Goal: Participate in discussion: Engage in conversation with other users on a specific topic

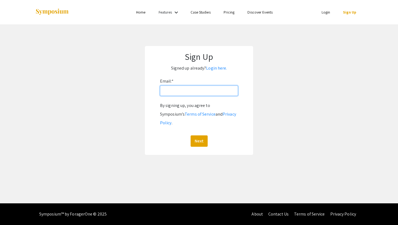
click at [193, 89] on input "Email: *" at bounding box center [199, 91] width 78 height 10
type input "[EMAIL_ADDRESS][DOMAIN_NAME]"
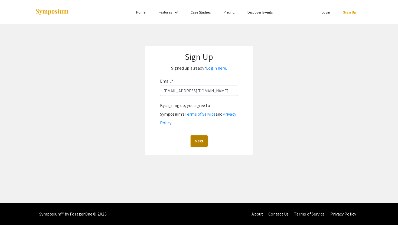
click at [203, 137] on button "Next" at bounding box center [199, 140] width 17 height 11
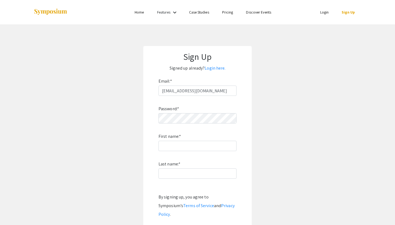
click at [200, 124] on div "Password: * First name: * Last name: * By signing up, you agree to Symposium’s …" at bounding box center [197, 167] width 78 height 142
click at [189, 147] on input "First name: *" at bounding box center [197, 146] width 78 height 10
type input "Jaeya"
type input "Grey"
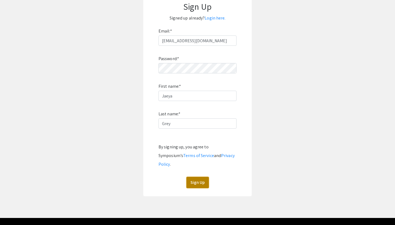
click at [199, 177] on button "Sign Up" at bounding box center [197, 182] width 22 height 11
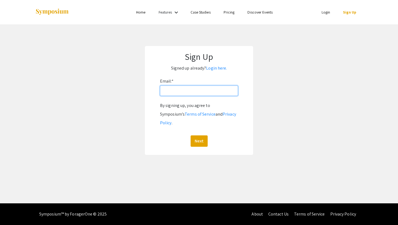
click at [182, 93] on input "Email: *" at bounding box center [199, 91] width 78 height 10
type input "[EMAIL_ADDRESS][DOMAIN_NAME]"
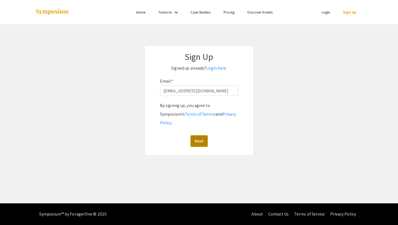
click at [204, 137] on button "Next" at bounding box center [199, 140] width 17 height 11
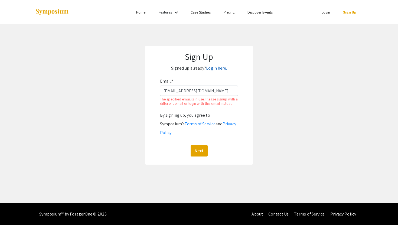
click at [214, 70] on link "Login here." at bounding box center [216, 68] width 21 height 6
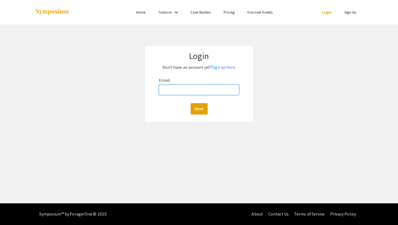
click at [200, 89] on input "Email:" at bounding box center [199, 90] width 80 height 10
type input "[EMAIL_ADDRESS][DOMAIN_NAME]"
click at [203, 107] on button "Next" at bounding box center [199, 108] width 17 height 11
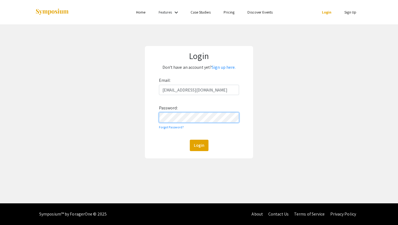
click at [190, 140] on button "Login" at bounding box center [199, 145] width 19 height 11
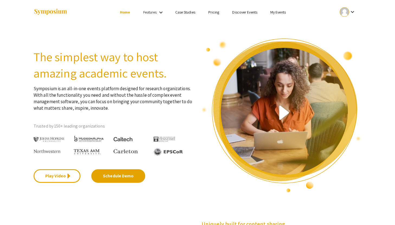
scroll to position [0, 0]
click at [191, 12] on link "Case Studies" at bounding box center [185, 11] width 20 height 5
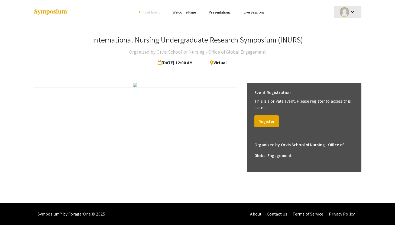
click at [343, 8] on div at bounding box center [344, 11] width 9 height 9
click at [343, 8] on div at bounding box center [197, 112] width 395 height 225
click at [345, 12] on div at bounding box center [344, 11] width 9 height 9
click at [346, 37] on button "My Submissions" at bounding box center [350, 39] width 33 height 13
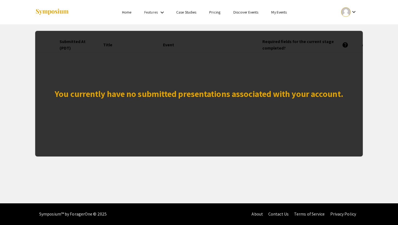
click at [347, 19] on ul "keyboard_arrow_down" at bounding box center [309, 12] width 108 height 24
click at [346, 12] on div at bounding box center [345, 11] width 9 height 9
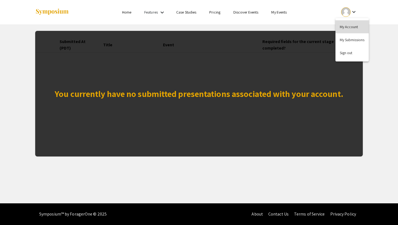
click at [342, 26] on button "My Account" at bounding box center [352, 26] width 33 height 13
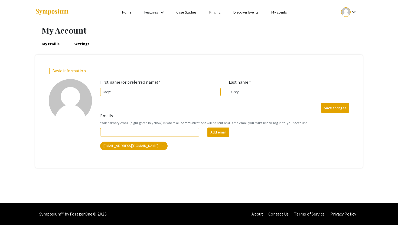
click at [128, 12] on link "Home" at bounding box center [126, 12] width 9 height 5
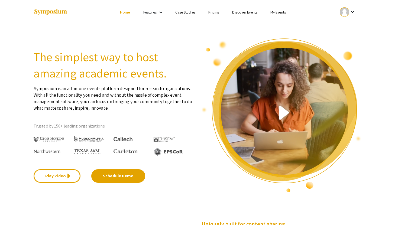
click at [155, 12] on link "Features" at bounding box center [150, 12] width 14 height 5
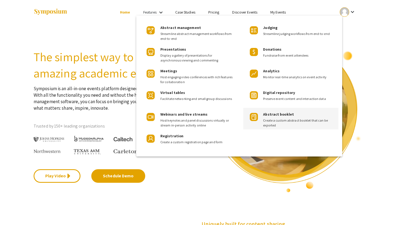
click at [267, 124] on span "Create a custom abstract booklet that can be exported" at bounding box center [298, 123] width 71 height 10
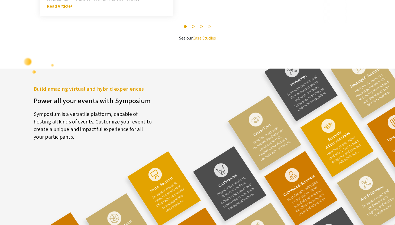
scroll to position [1488, 0]
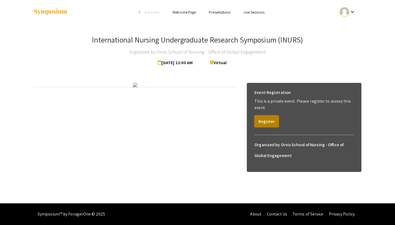
click at [262, 118] on button "Register" at bounding box center [266, 121] width 24 height 12
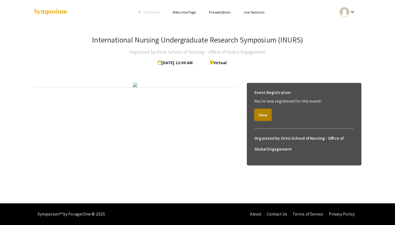
click at [264, 117] on button "View" at bounding box center [262, 115] width 17 height 12
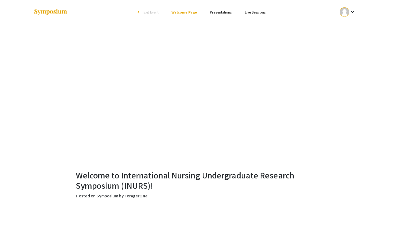
click at [222, 12] on link "Presentations" at bounding box center [221, 12] width 22 height 5
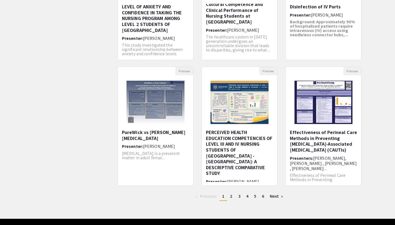
scroll to position [120, 0]
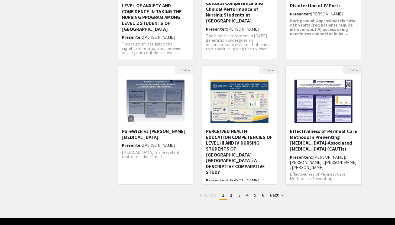
click at [310, 169] on h6 "Presenters: Jaiden Turri, Coreen Young , Charlie Hawkins , Jaea Grey..." at bounding box center [323, 163] width 67 height 16
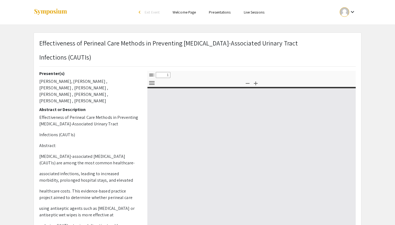
select select "custom"
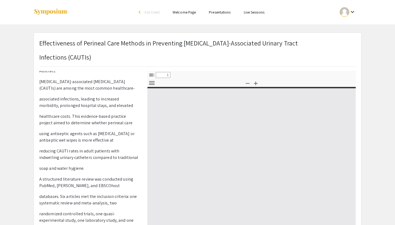
scroll to position [179, 0]
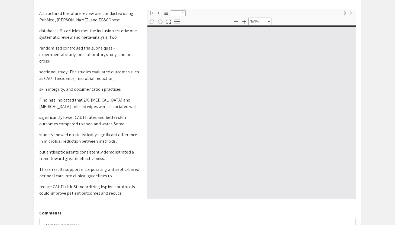
type input "0"
select select "custom"
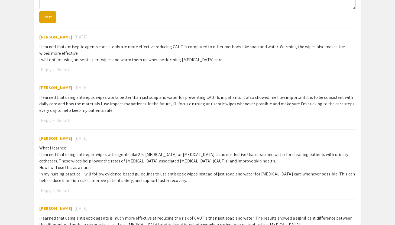
scroll to position [293, 0]
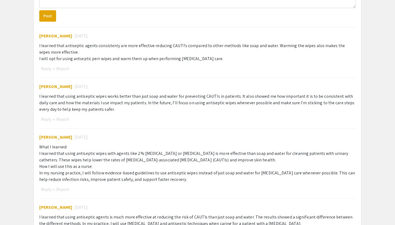
type input "1"
select select "auto"
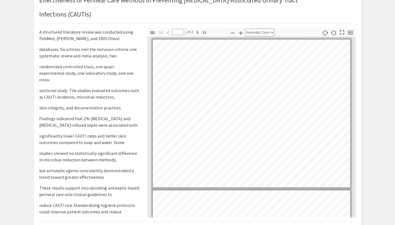
scroll to position [0, 0]
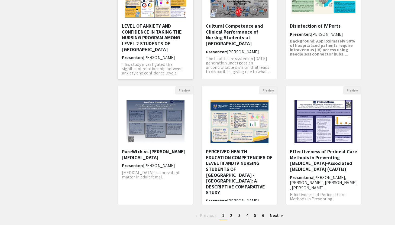
scroll to position [134, 0]
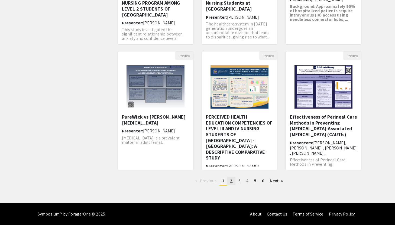
click at [229, 183] on link "page 2" at bounding box center [231, 181] width 8 height 8
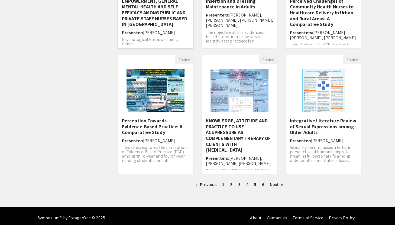
scroll to position [133, 0]
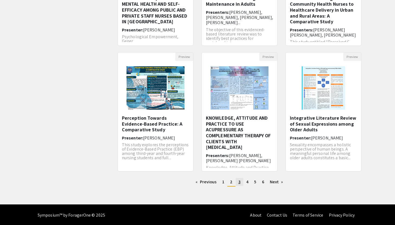
click at [238, 181] on span "3" at bounding box center [239, 182] width 2 height 6
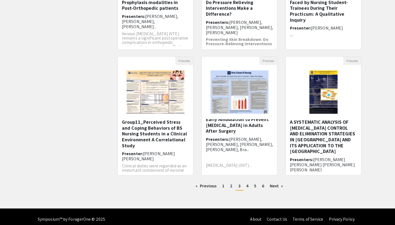
scroll to position [134, 0]
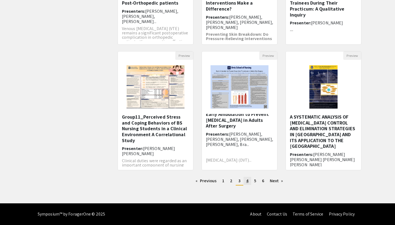
click at [249, 183] on link "page 4" at bounding box center [247, 181] width 8 height 8
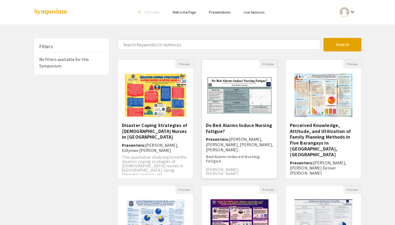
click at [238, 126] on h5 "Do Bed Alarms Induce Nursing Fatigue?" at bounding box center [239, 128] width 67 height 12
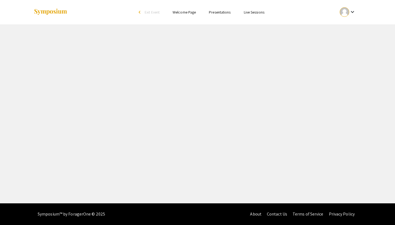
select select "custom"
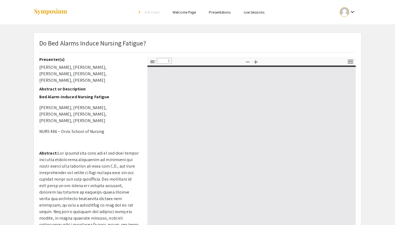
type input "0"
select select "custom"
type input "1"
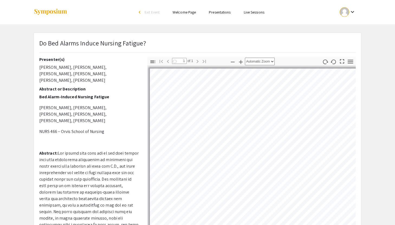
select select "auto"
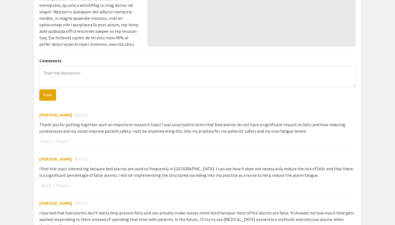
scroll to position [197, 0]
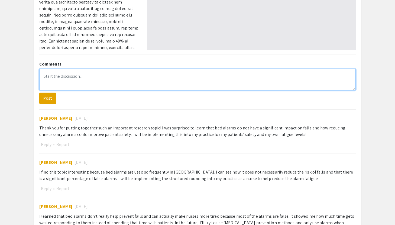
click at [69, 71] on textarea at bounding box center [197, 80] width 316 height 22
type textarea "I"
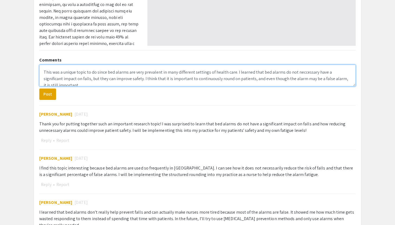
scroll to position [2, 0]
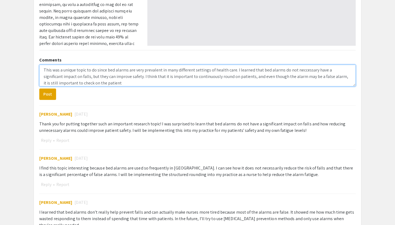
drag, startPoint x: 240, startPoint y: 77, endPoint x: 232, endPoint y: 76, distance: 7.4
click at [232, 76] on textarea "This was a unique topic to do since bed alarms are very prevalent in many diffe…" at bounding box center [197, 76] width 316 height 22
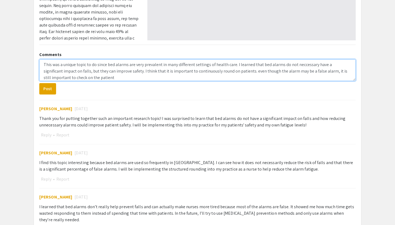
scroll to position [202, 0]
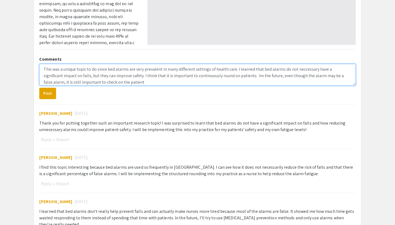
click at [134, 81] on textarea "This was a unique topic to do since bed alarms are very prevalent in many diffe…" at bounding box center [197, 75] width 316 height 22
type textarea "This was a unique topic to do since bed alarms are very prevalent in many diffe…"
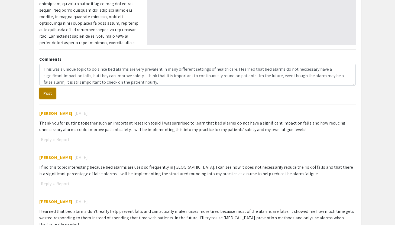
click at [45, 97] on button "Post" at bounding box center [47, 93] width 17 height 11
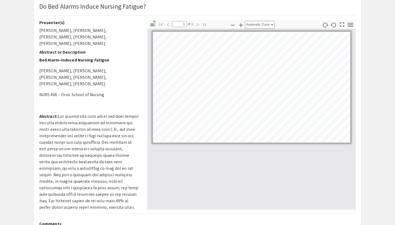
scroll to position [0, 0]
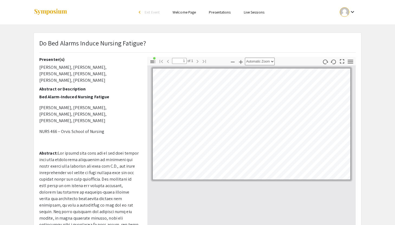
click at [139, 14] on div "arrow_back_ios" at bounding box center [140, 12] width 3 height 3
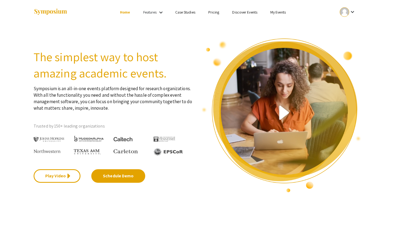
click at [190, 11] on link "Case Studies" at bounding box center [185, 12] width 20 height 5
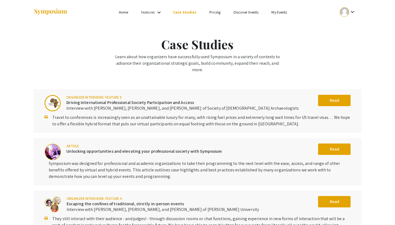
click at [276, 11] on link "My Events" at bounding box center [278, 12] width 15 height 5
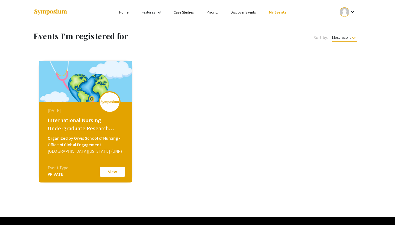
click at [108, 176] on button "View" at bounding box center [112, 171] width 27 height 11
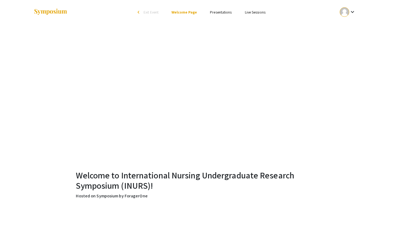
click at [212, 11] on link "Presentations" at bounding box center [221, 12] width 22 height 5
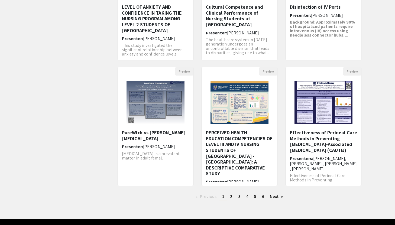
scroll to position [134, 0]
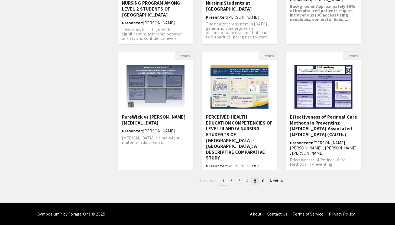
click at [255, 181] on span "5" at bounding box center [255, 181] width 2 height 6
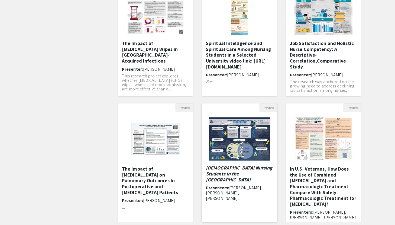
scroll to position [17, 0]
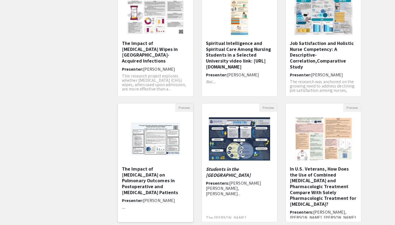
click at [156, 136] on img at bounding box center [155, 138] width 75 height 47
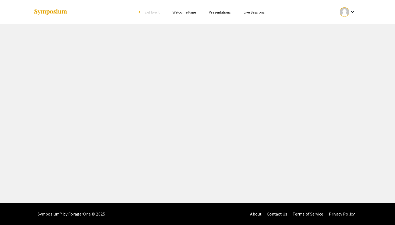
select select "custom"
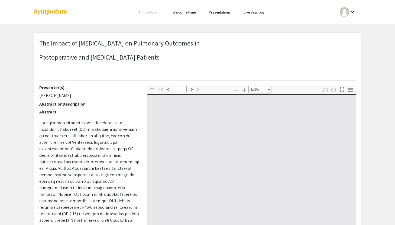
type input "0"
select select "custom"
type input "1"
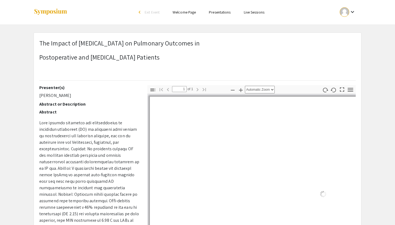
select select "auto"
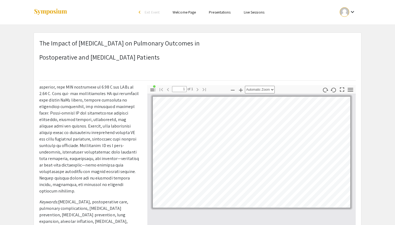
click at [225, 13] on link "Presentations" at bounding box center [220, 12] width 22 height 5
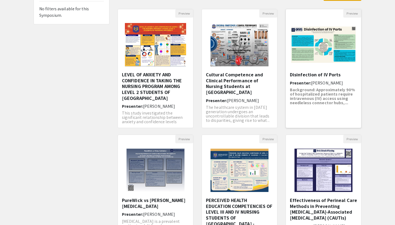
scroll to position [134, 0]
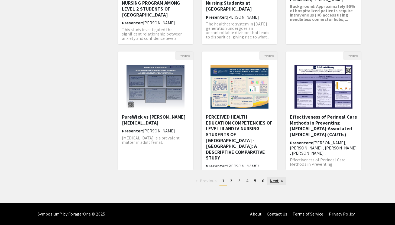
click at [272, 183] on link "Next page" at bounding box center [276, 181] width 19 height 8
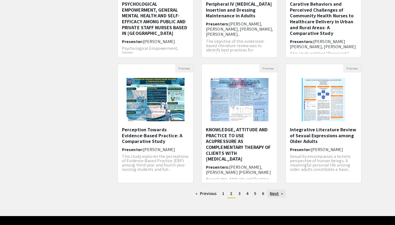
scroll to position [134, 0]
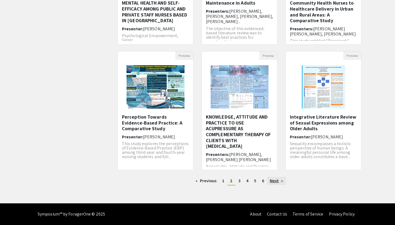
click at [275, 181] on link "Next page" at bounding box center [276, 181] width 19 height 8
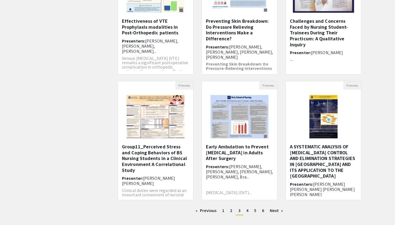
scroll to position [106, 0]
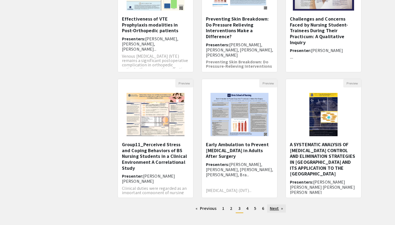
click at [280, 210] on link "Next page" at bounding box center [276, 208] width 19 height 8
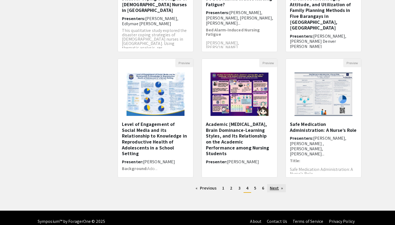
scroll to position [134, 0]
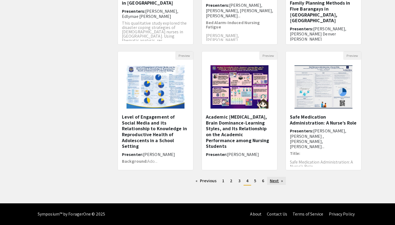
click at [280, 179] on link "Next page" at bounding box center [276, 181] width 19 height 8
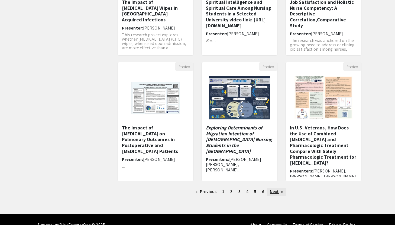
scroll to position [134, 0]
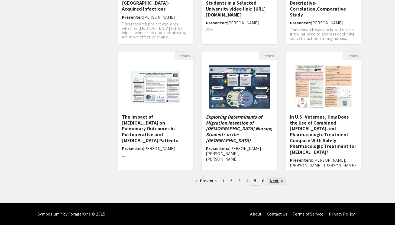
click at [272, 179] on link "Next page" at bounding box center [276, 181] width 19 height 8
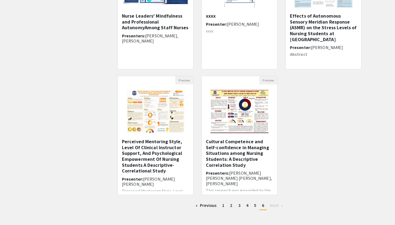
scroll to position [110, 0]
click at [255, 203] on span "5" at bounding box center [255, 205] width 2 height 6
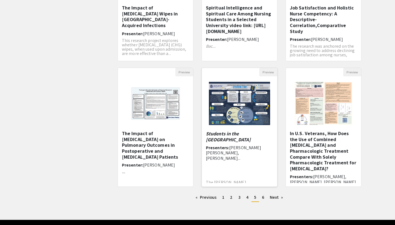
scroll to position [118, 0]
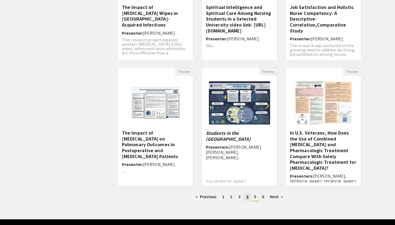
click at [248, 197] on link "page 4" at bounding box center [247, 197] width 8 height 8
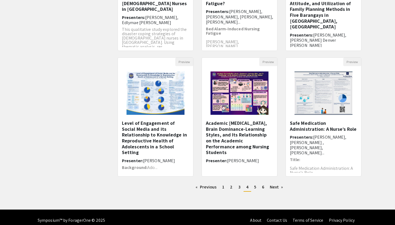
scroll to position [128, 0]
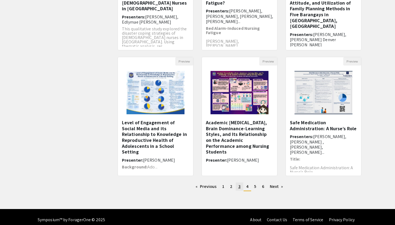
click at [239, 186] on span "3" at bounding box center [239, 187] width 2 height 6
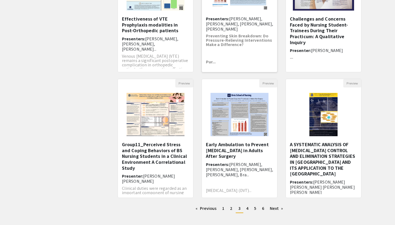
scroll to position [112, 0]
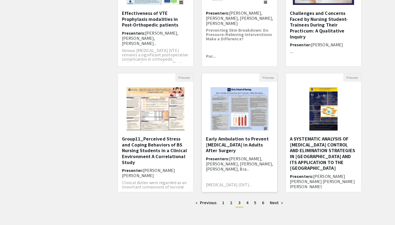
click at [241, 149] on h5 "Early Ambulation to Prevent Deep Vein Thrombosis in Adults After Surgery" at bounding box center [239, 145] width 67 height 18
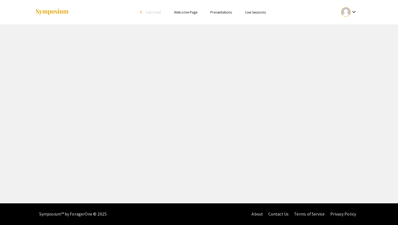
select select "custom"
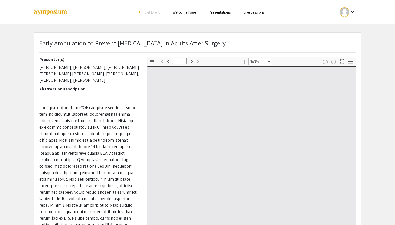
type input "0"
select select "custom"
type input "1"
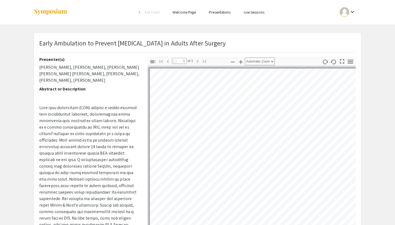
select select "auto"
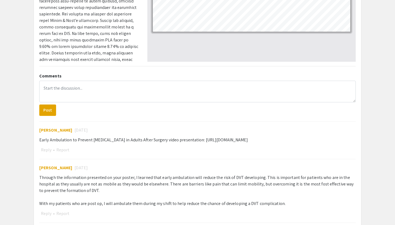
scroll to position [191, 0]
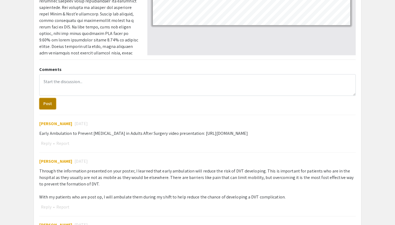
click at [50, 104] on button "Post" at bounding box center [47, 103] width 17 height 11
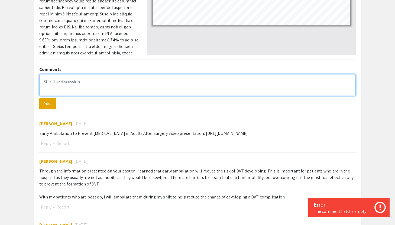
click at [91, 86] on textarea at bounding box center [197, 85] width 316 height 22
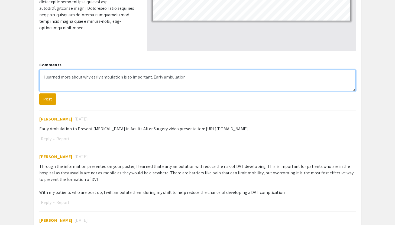
scroll to position [193, 0]
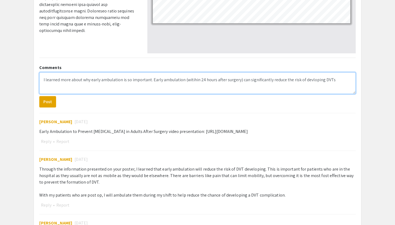
click at [304, 80] on textarea "I learned more about why early ambulation is so important. Early ambulation (wi…" at bounding box center [197, 83] width 316 height 22
click at [305, 80] on textarea "I learned more about why early ambulation is so important. Early ambulation (wi…" at bounding box center [197, 83] width 316 height 22
click at [334, 80] on textarea "I learned more about why early ambulation is so important. Early ambulation (wi…" at bounding box center [197, 83] width 316 height 22
click at [188, 86] on textarea "I learned more about why early ambulation is so important. Early ambulation (wi…" at bounding box center [197, 83] width 316 height 22
click at [188, 80] on textarea "I learned more about why early ambulation is so important. Early ambulation (wi…" at bounding box center [197, 83] width 316 height 22
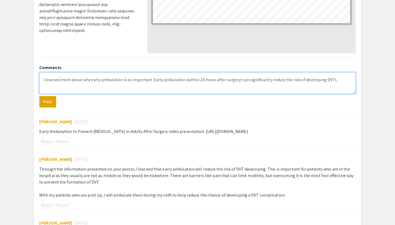
click at [335, 80] on textarea "I learned more about why early ambulation is so important. Early ambulation (wi…" at bounding box center [197, 83] width 316 height 22
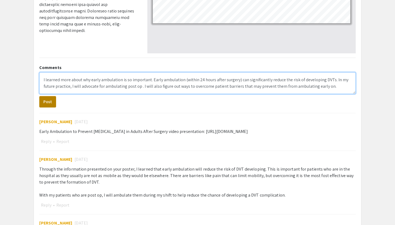
type textarea "I learned more about why early ambulation is so important. Early ambulation (wi…"
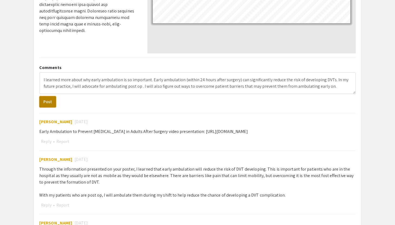
click at [51, 105] on button "Post" at bounding box center [47, 101] width 17 height 11
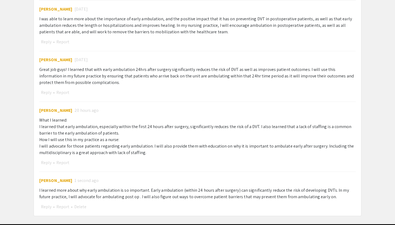
scroll to position [498, 0]
